Goal: Information Seeking & Learning: Learn about a topic

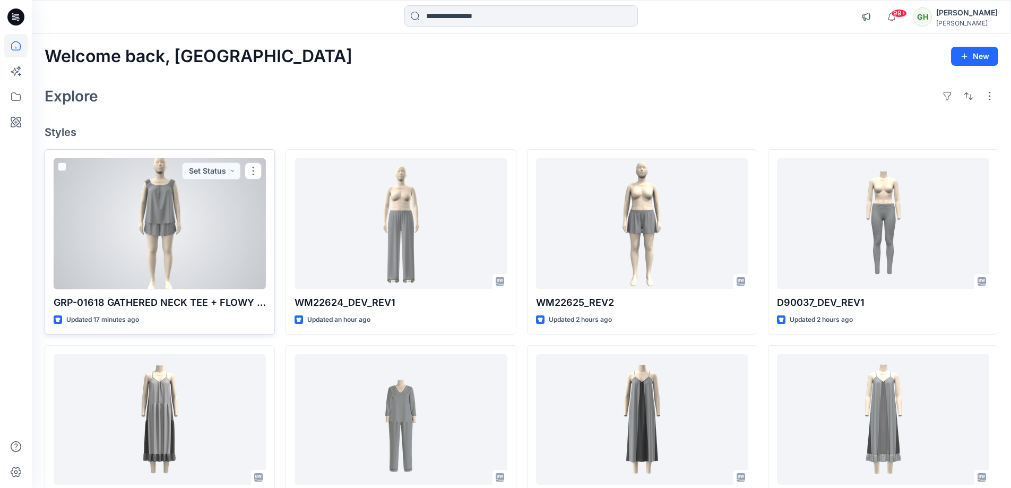
click at [220, 238] on div at bounding box center [160, 223] width 212 height 131
click at [240, 253] on div at bounding box center [160, 223] width 212 height 131
